Goal: Task Accomplishment & Management: Use online tool/utility

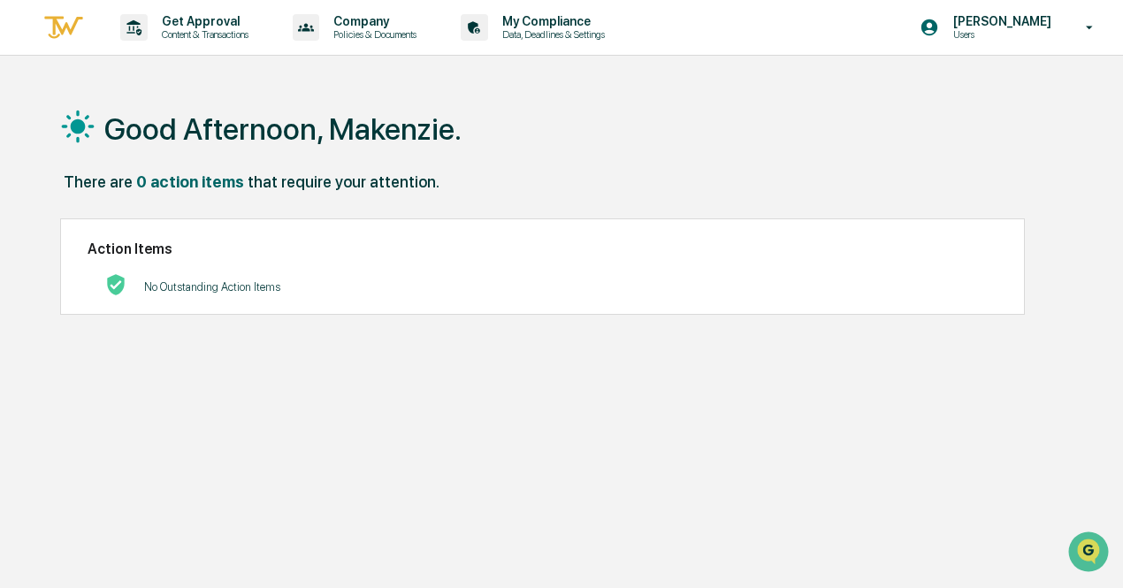
click at [246, 274] on div "No Outstanding Action Items" at bounding box center [212, 287] width 136 height 36
click at [202, 26] on p "Get Approval" at bounding box center [203, 21] width 110 height 14
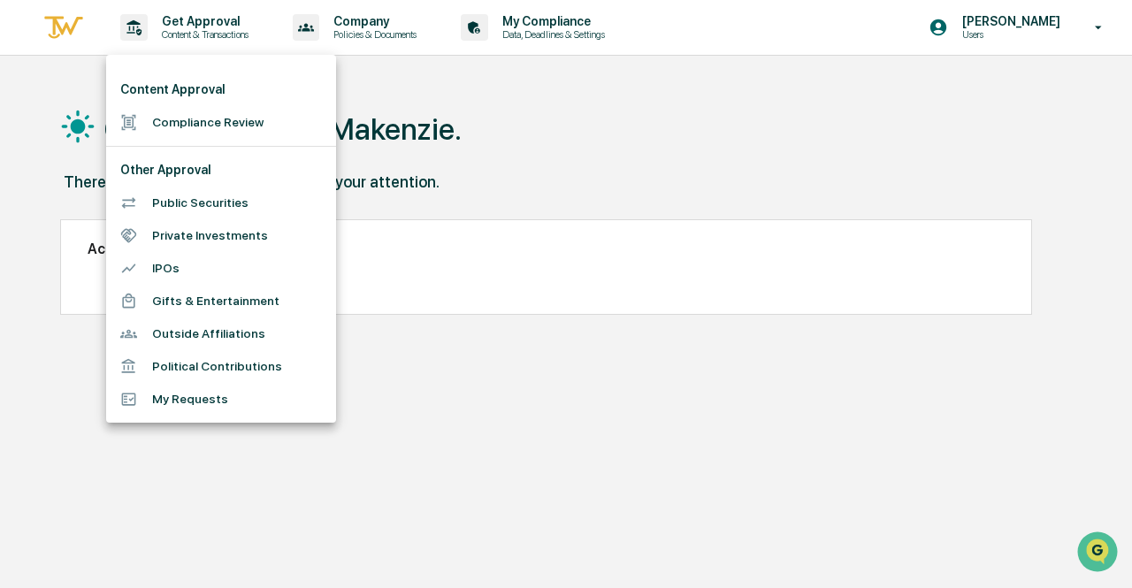
click at [207, 127] on li "Compliance Review" at bounding box center [221, 122] width 230 height 33
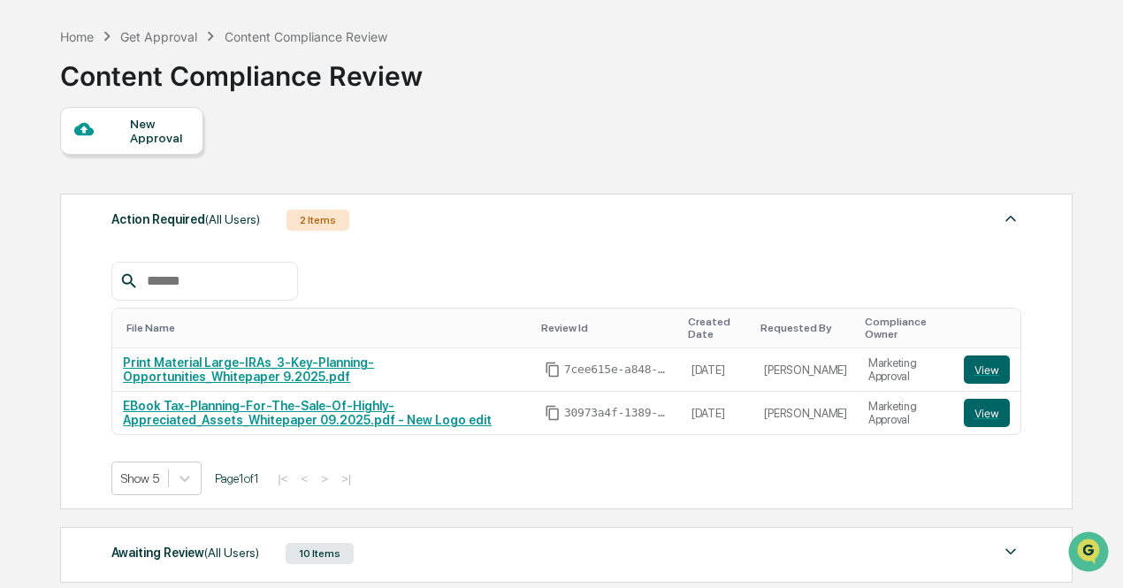
scroll to position [177, 0]
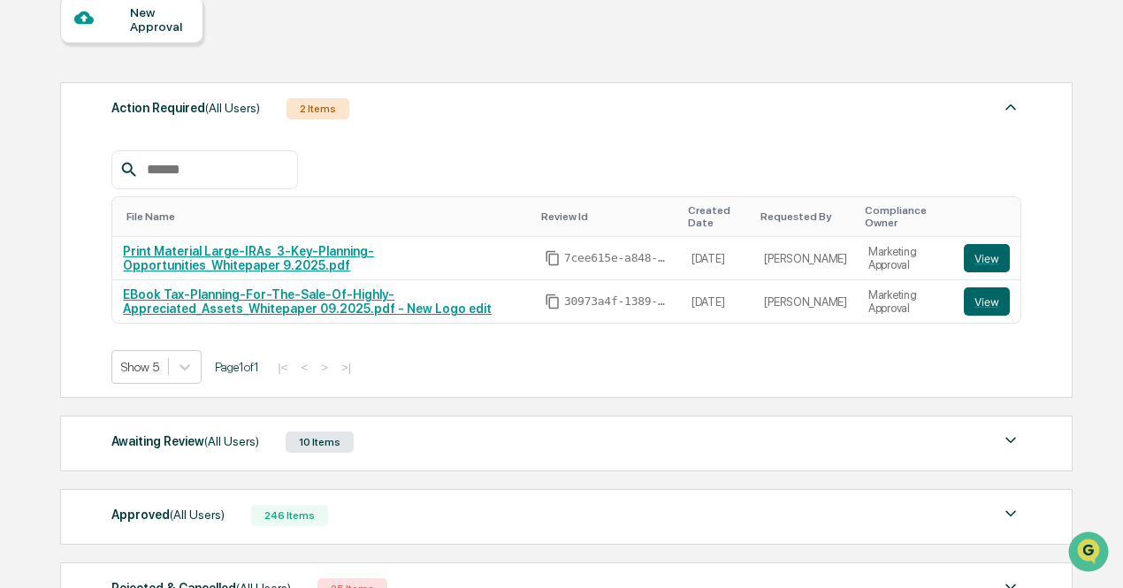
click at [181, 448] on div "Awaiting Review (All Users)" at bounding box center [185, 441] width 148 height 23
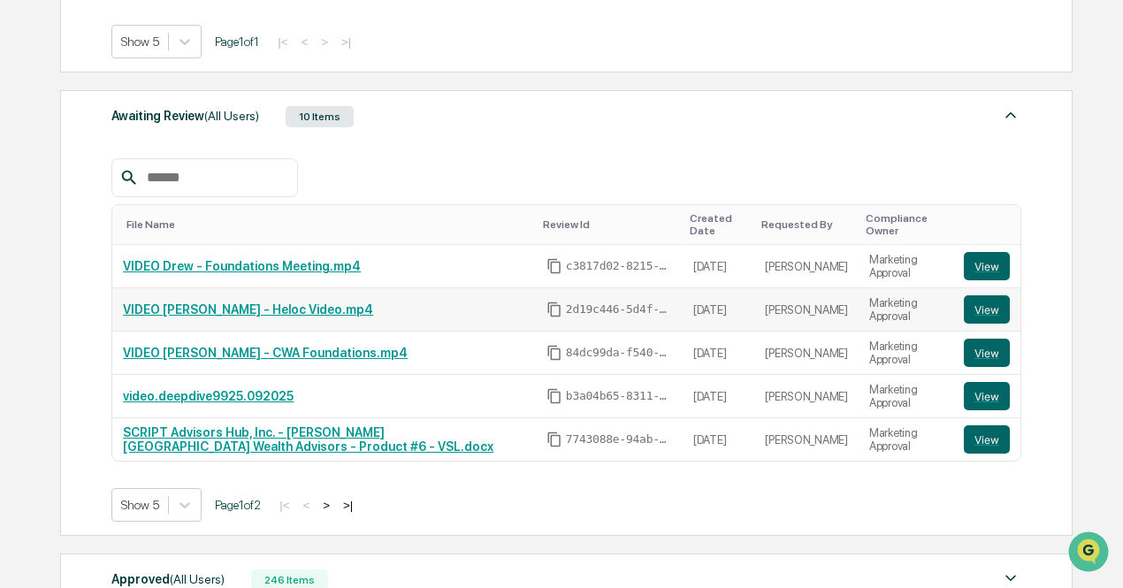
scroll to position [531, 0]
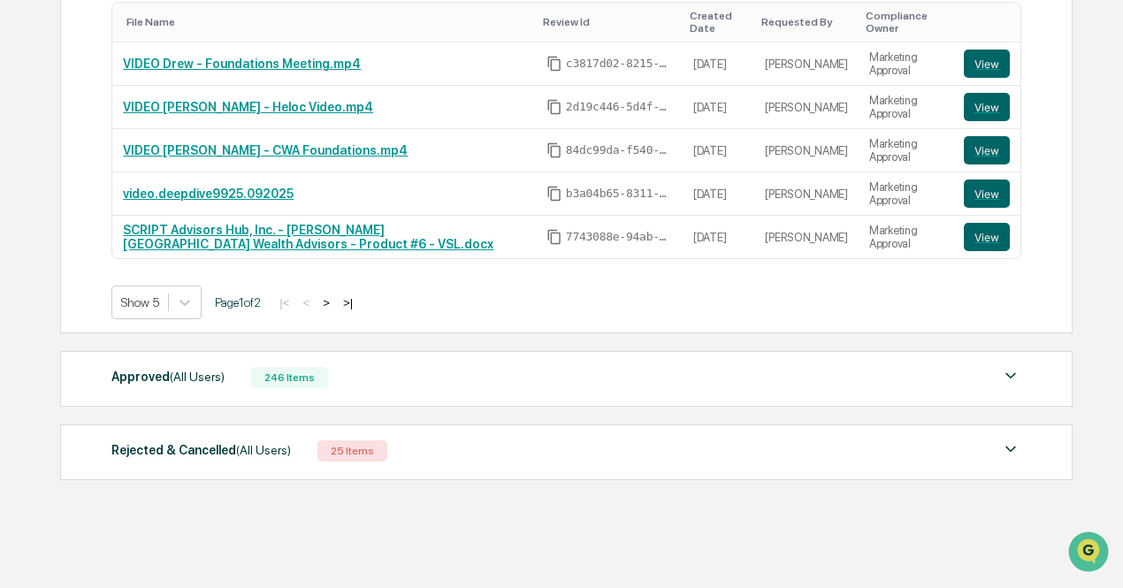
click at [256, 378] on div "246 Items" at bounding box center [289, 377] width 77 height 21
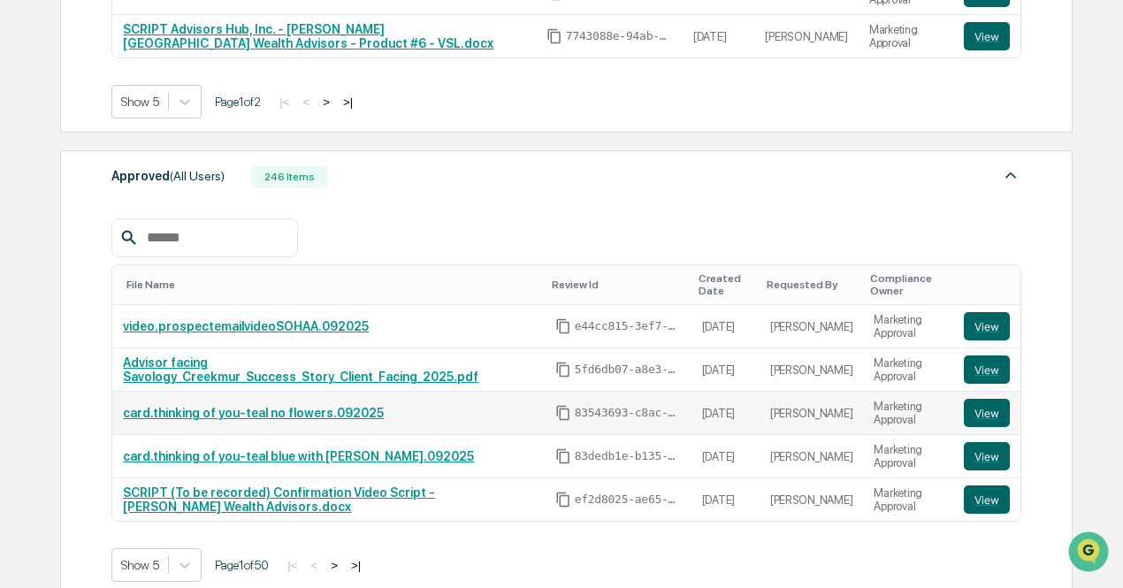
scroll to position [970, 0]
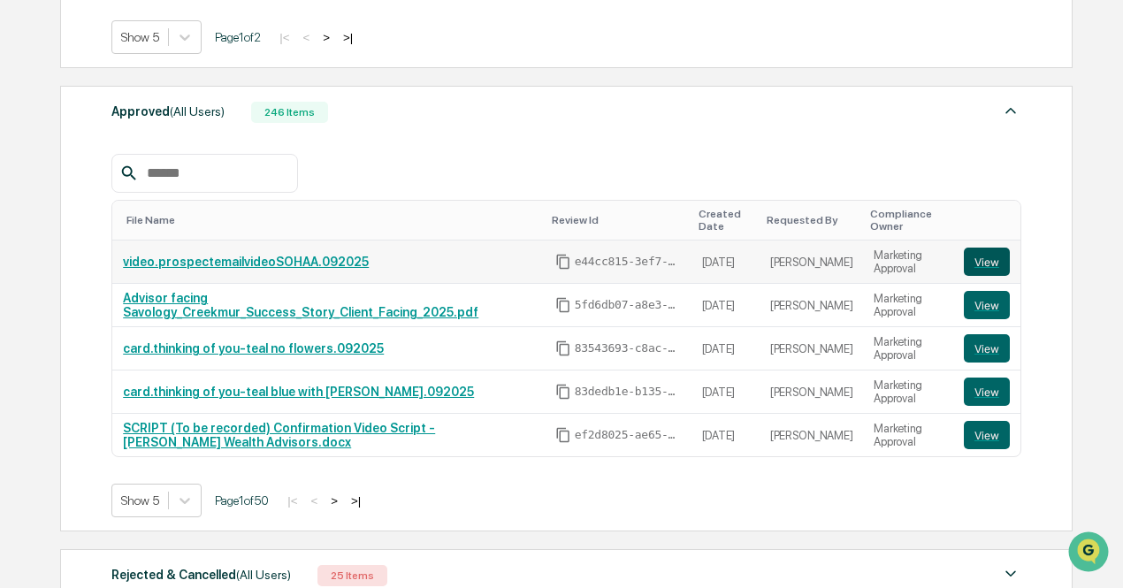
click at [982, 260] on button "View" at bounding box center [987, 262] width 46 height 28
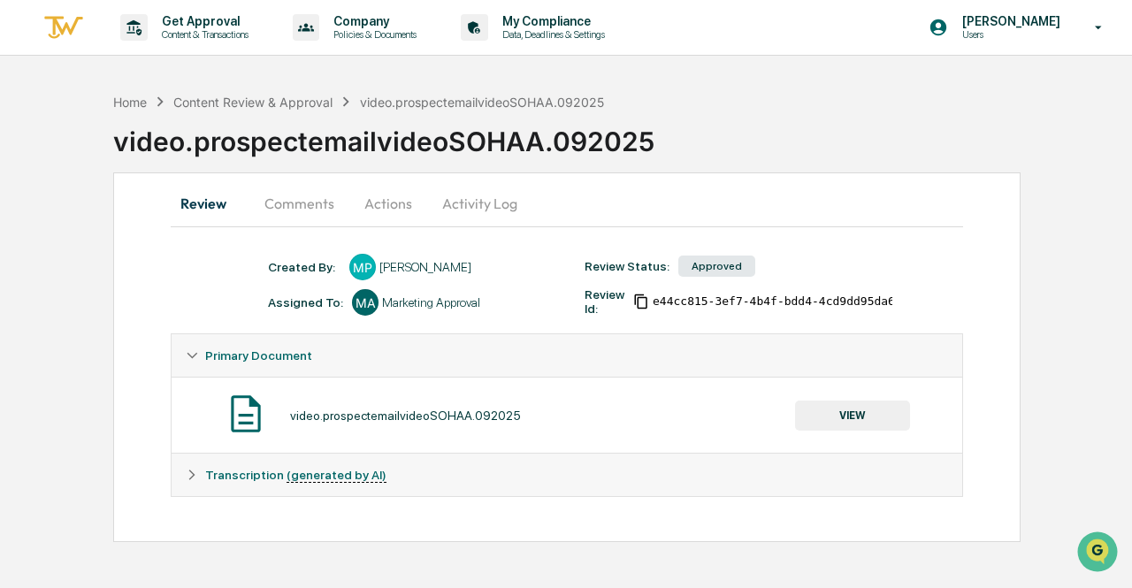
click at [862, 409] on button "VIEW" at bounding box center [852, 416] width 115 height 30
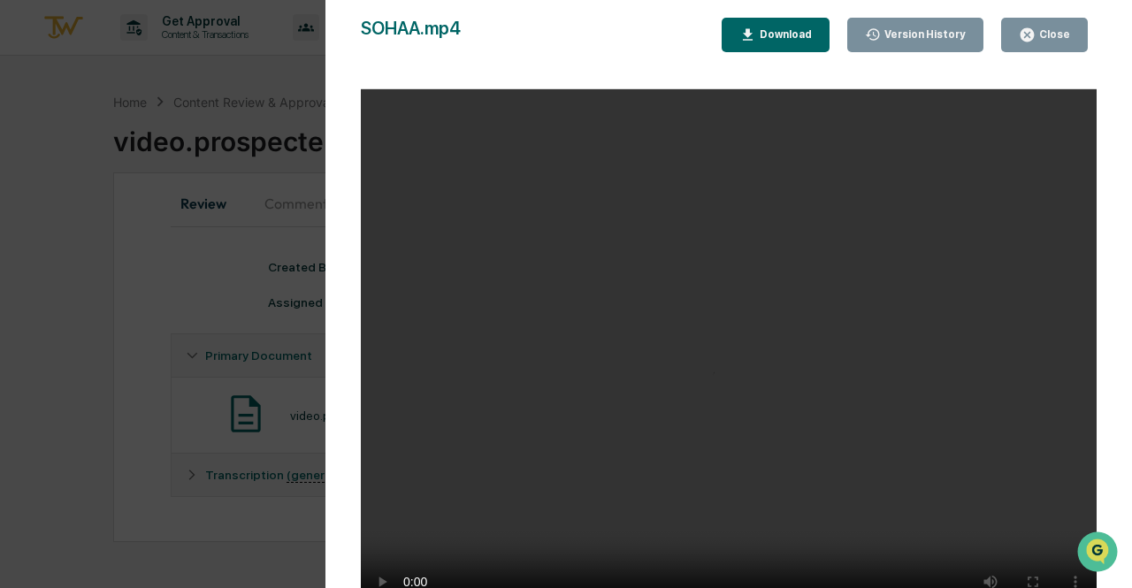
click at [787, 50] on button "Download" at bounding box center [776, 35] width 108 height 34
